Goal: Check status: Check status

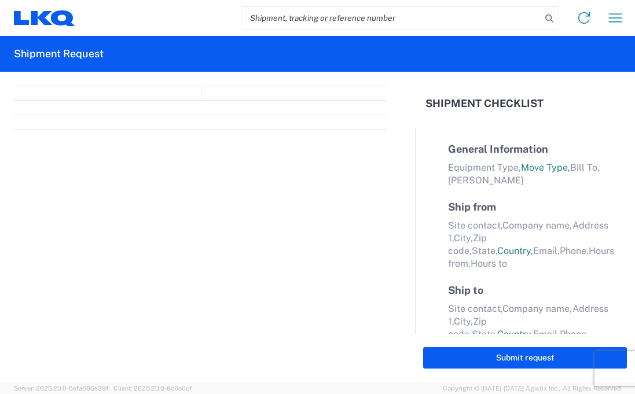
select select "FULL"
select select "LBS"
select select "IN"
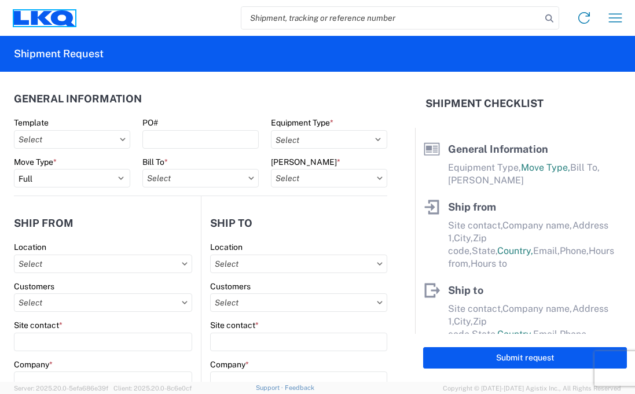
click at [58, 14] on icon at bounding box center [63, 18] width 24 height 16
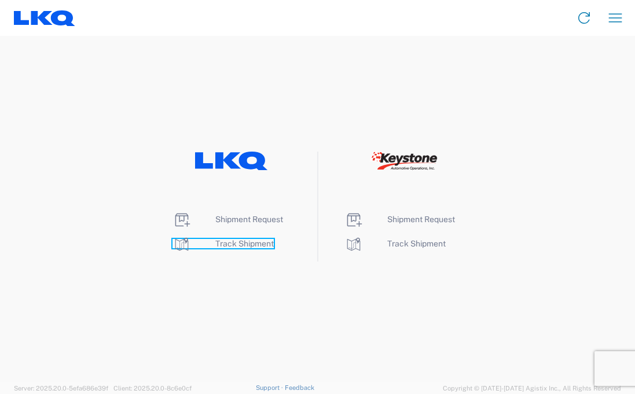
click at [253, 241] on span "Track Shipment" at bounding box center [244, 243] width 58 height 9
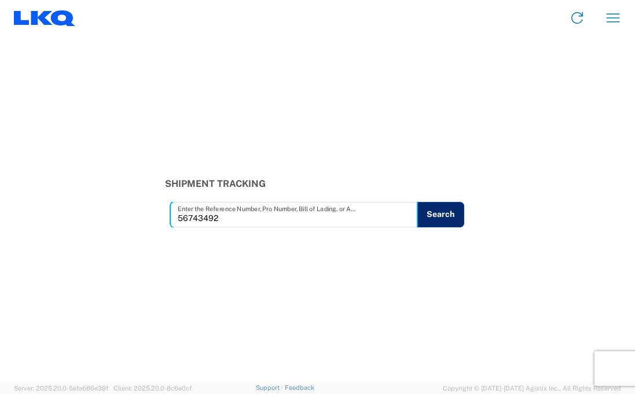
type input "56743492"
click at [452, 222] on button "Search" at bounding box center [440, 214] width 47 height 25
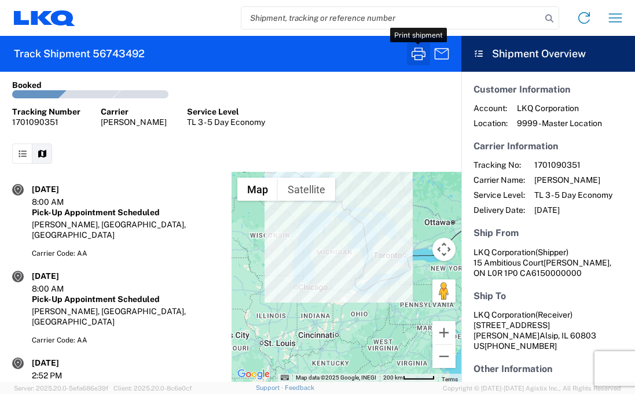
click at [416, 50] on icon "button" at bounding box center [418, 54] width 19 height 19
